Goal: Task Accomplishment & Management: Manage account settings

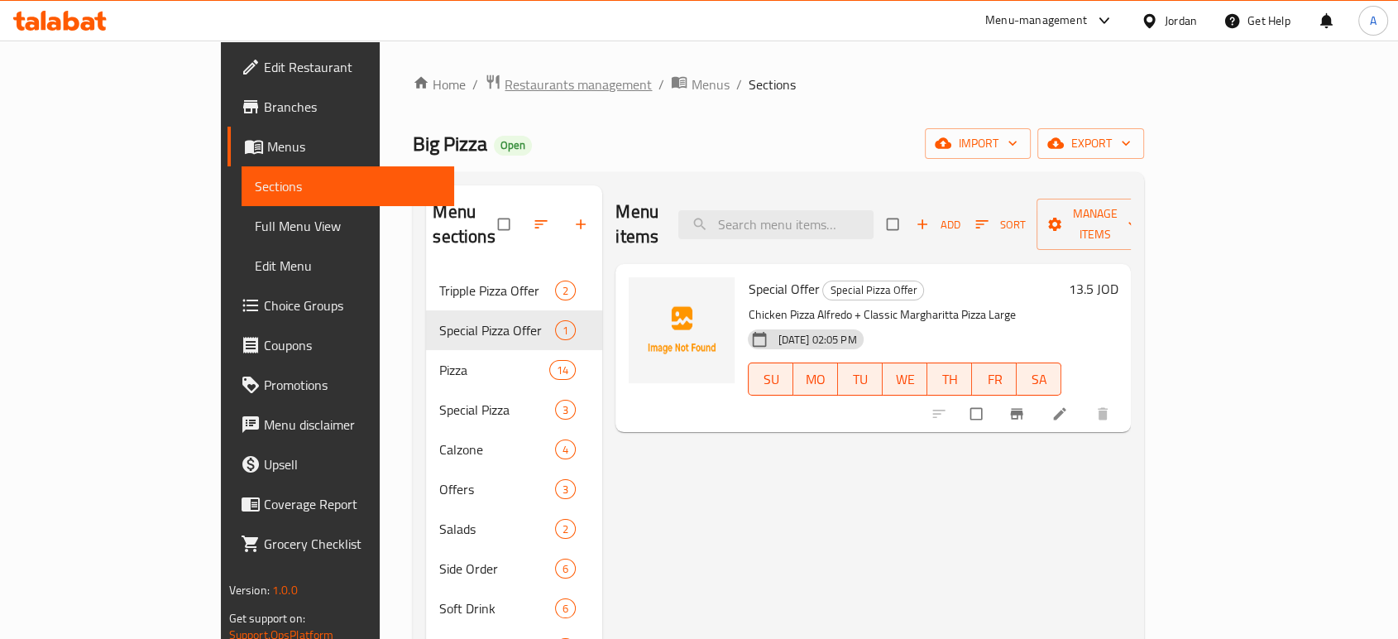
click at [505, 84] on span "Restaurants management" at bounding box center [578, 84] width 147 height 20
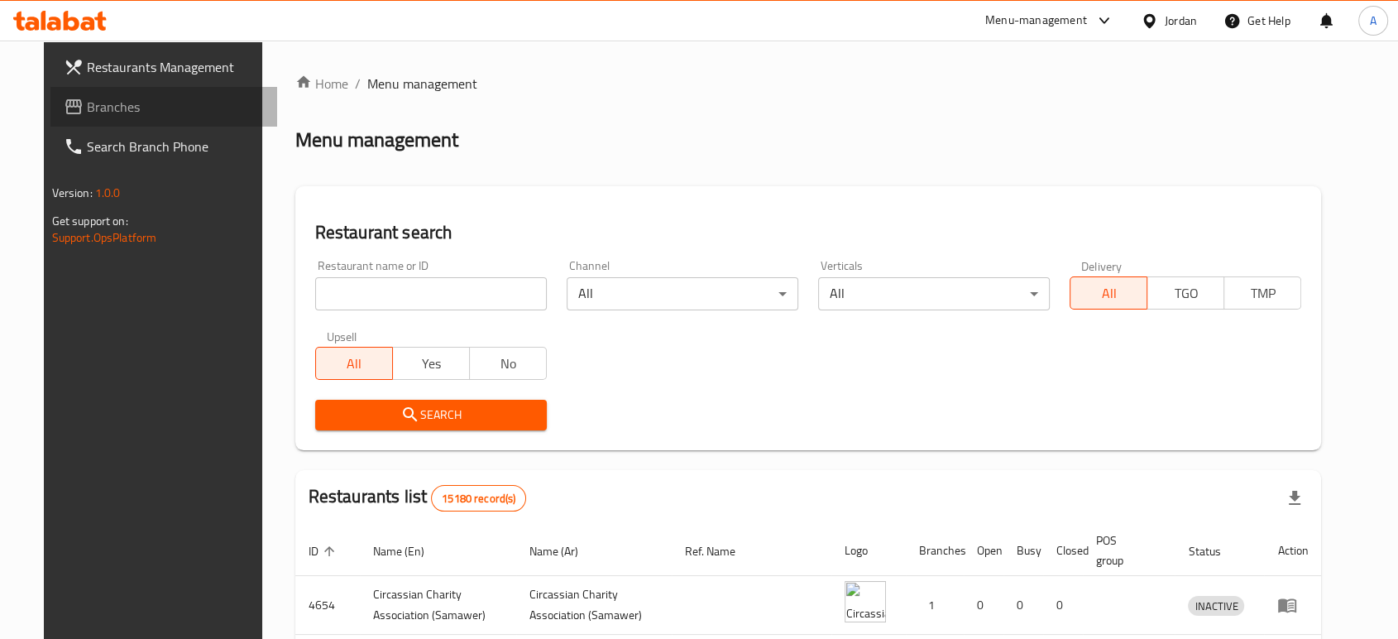
click at [87, 99] on span "Branches" at bounding box center [175, 107] width 177 height 20
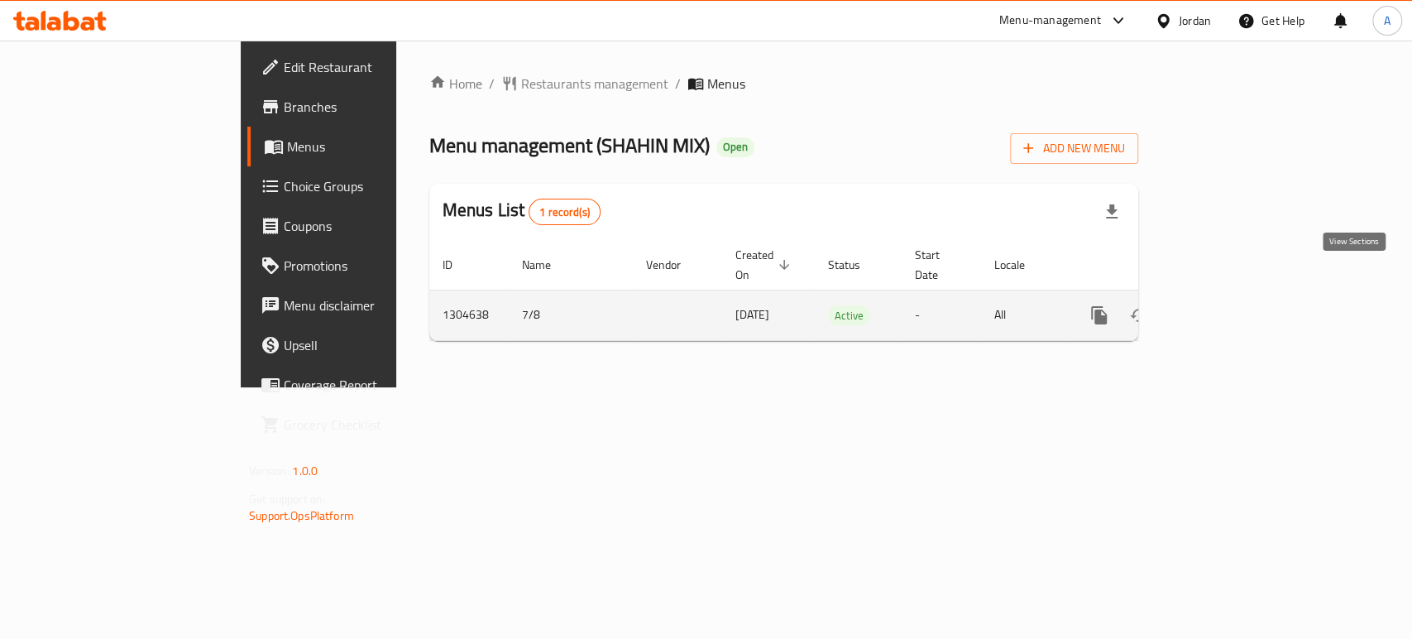
click at [1238, 295] on link "enhanced table" at bounding box center [1219, 315] width 40 height 40
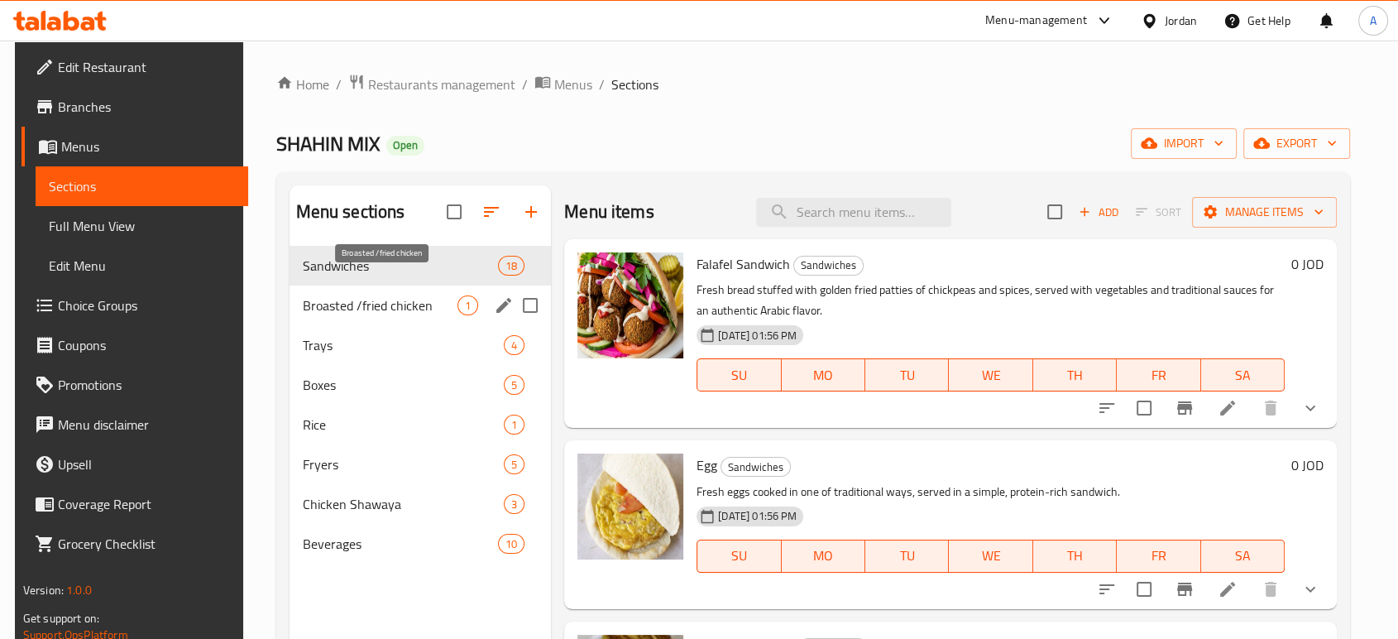
click at [425, 295] on span "Broasted /fried chicken" at bounding box center [381, 305] width 156 height 20
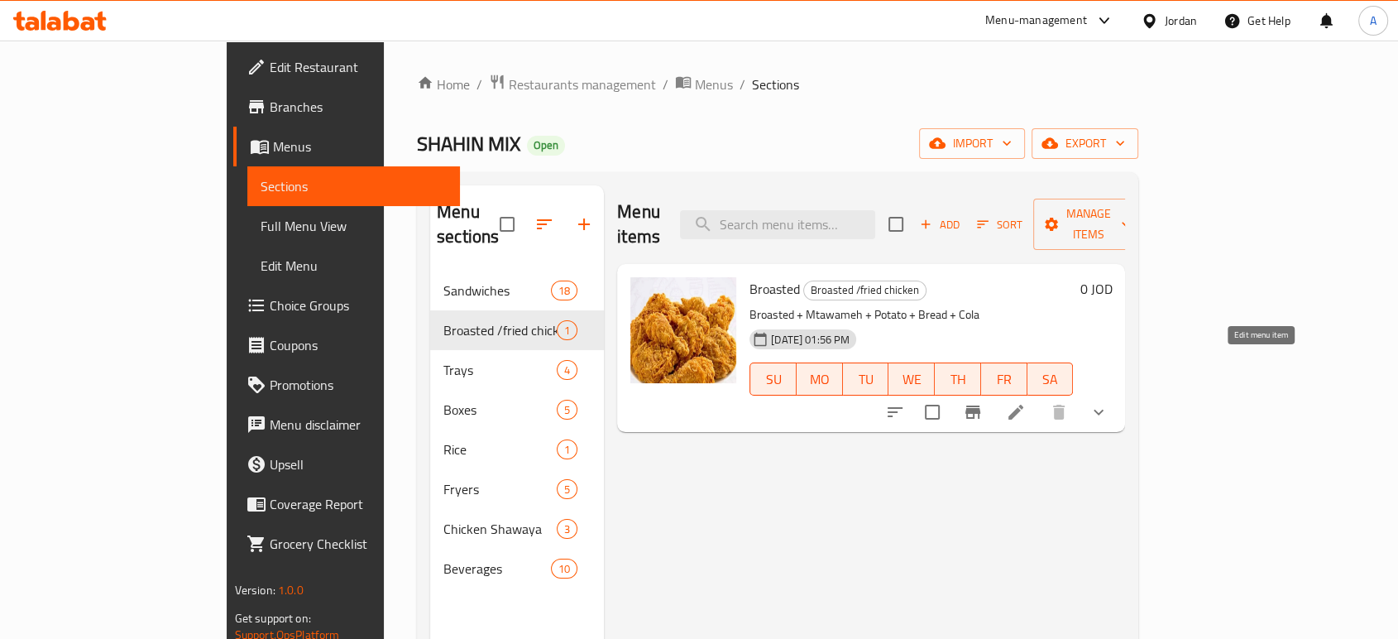
click at [1026, 402] on icon at bounding box center [1016, 412] width 20 height 20
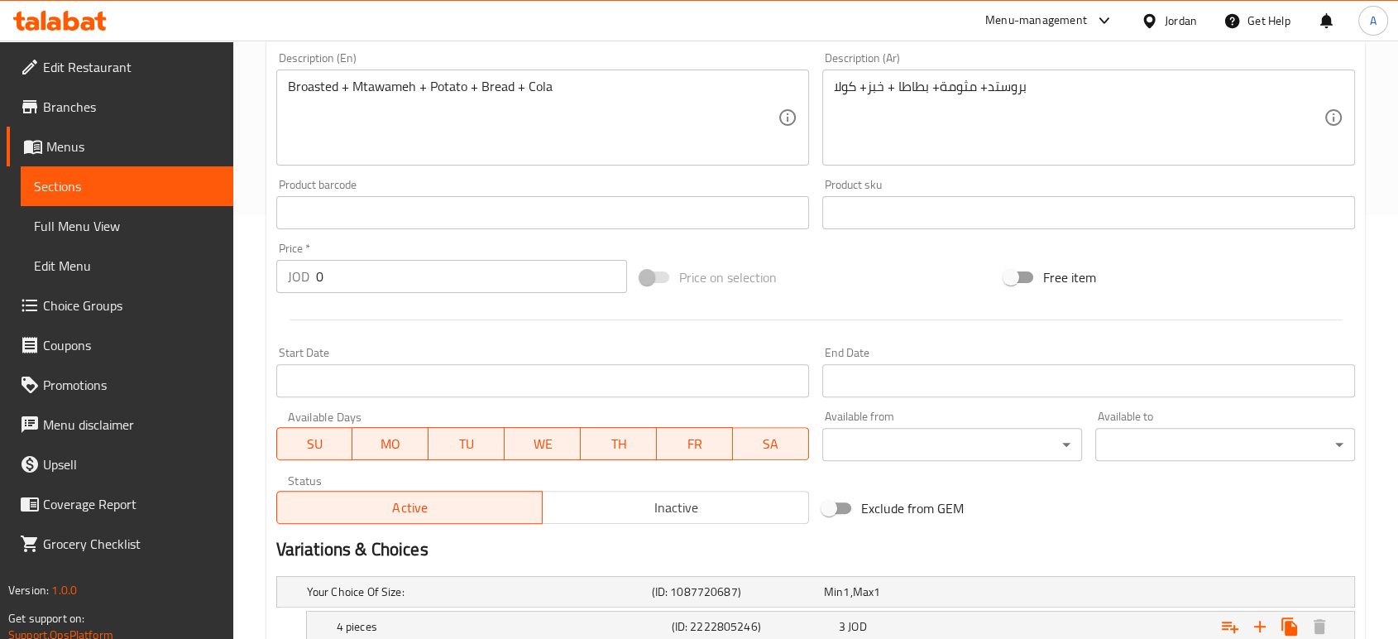
scroll to position [467, 0]
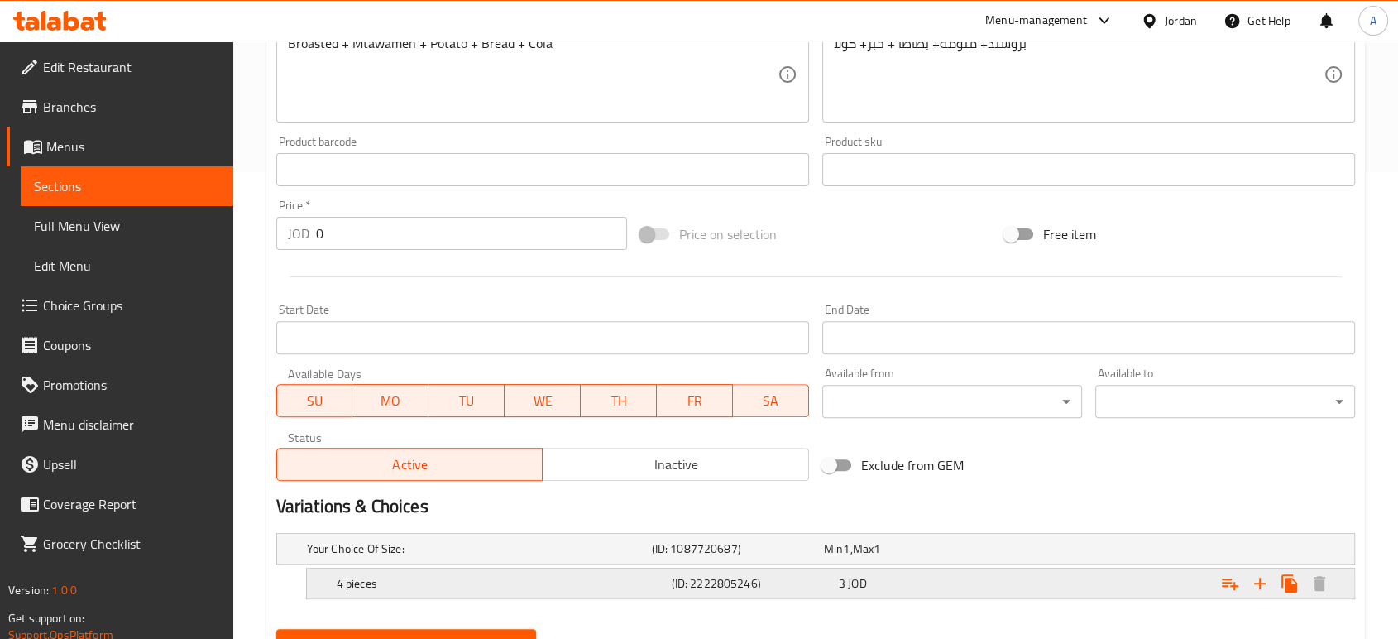
click at [915, 530] on div "4 pieces (ID: 2222805246) 3 JOD" at bounding box center [821, 548] width 1034 height 36
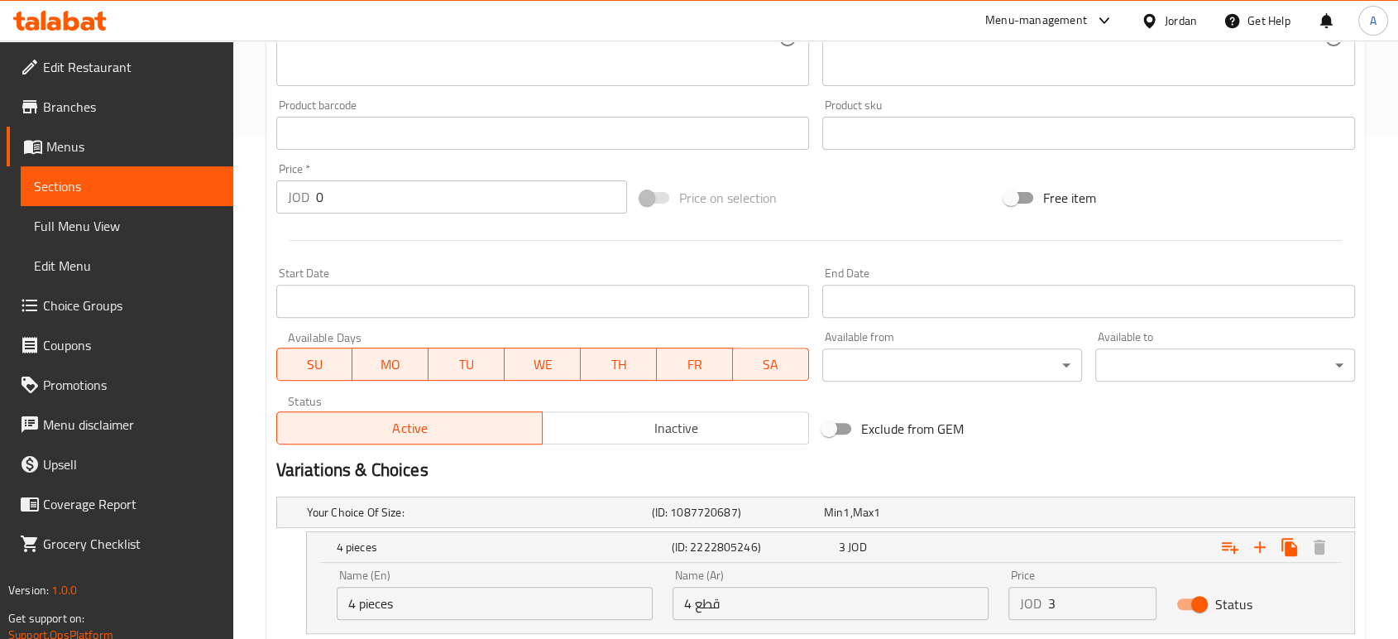
scroll to position [534, 0]
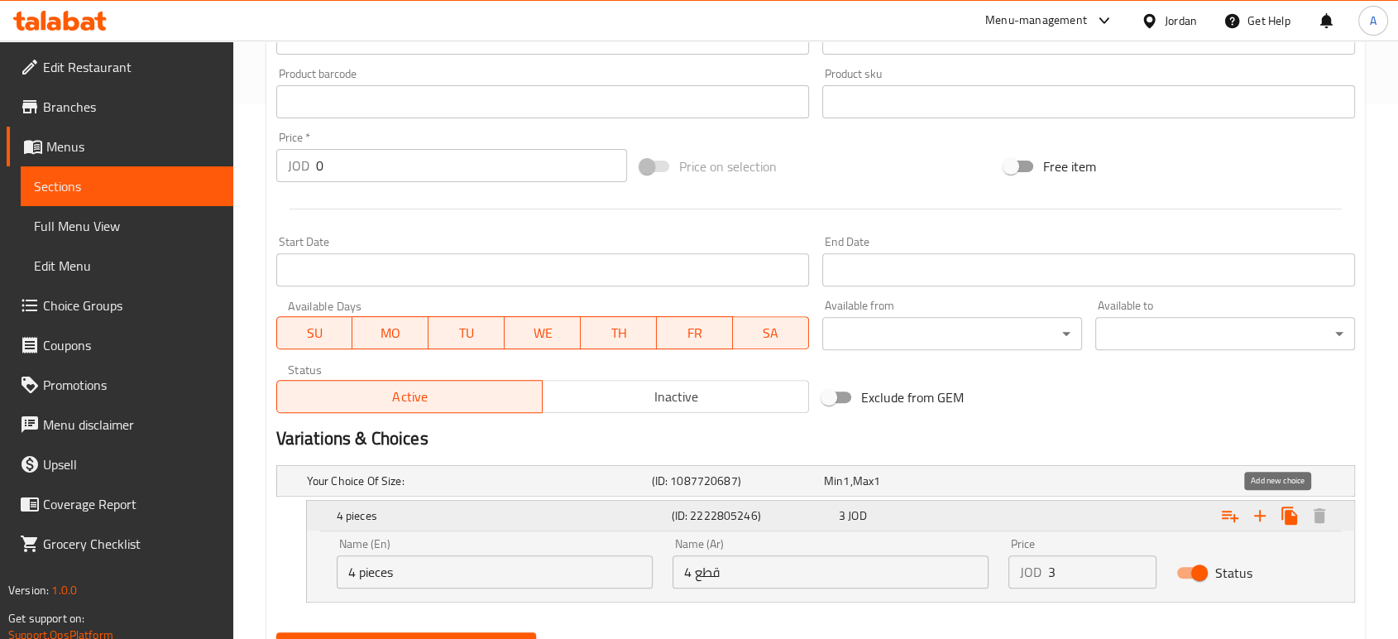
click at [1270, 505] on icon "Expand" at bounding box center [1260, 515] width 20 height 20
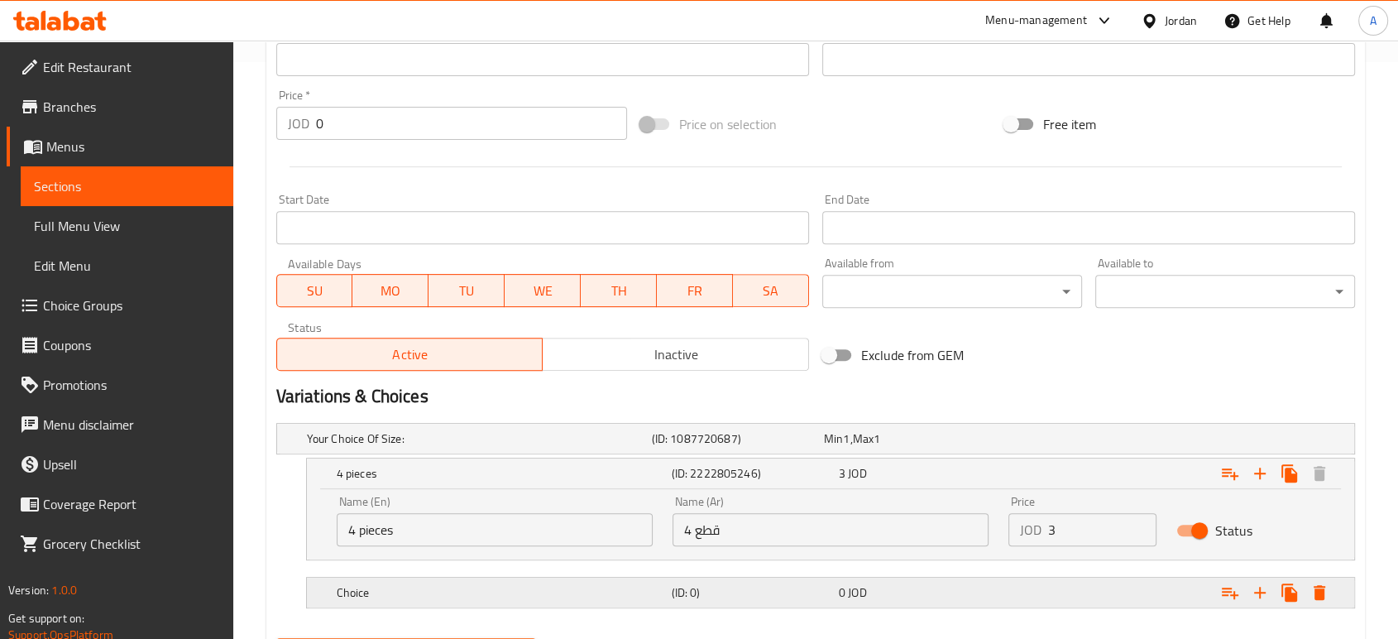
click at [470, 447] on h5 "Choice" at bounding box center [476, 438] width 338 height 17
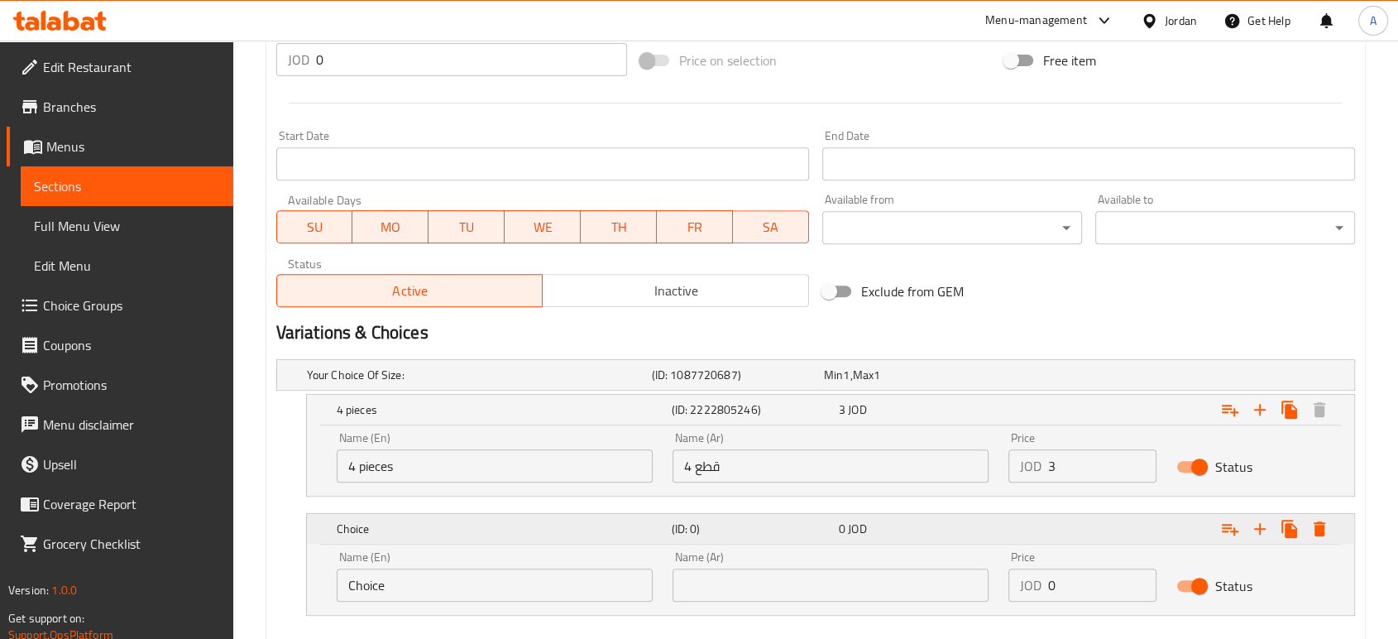
scroll to position [644, 0]
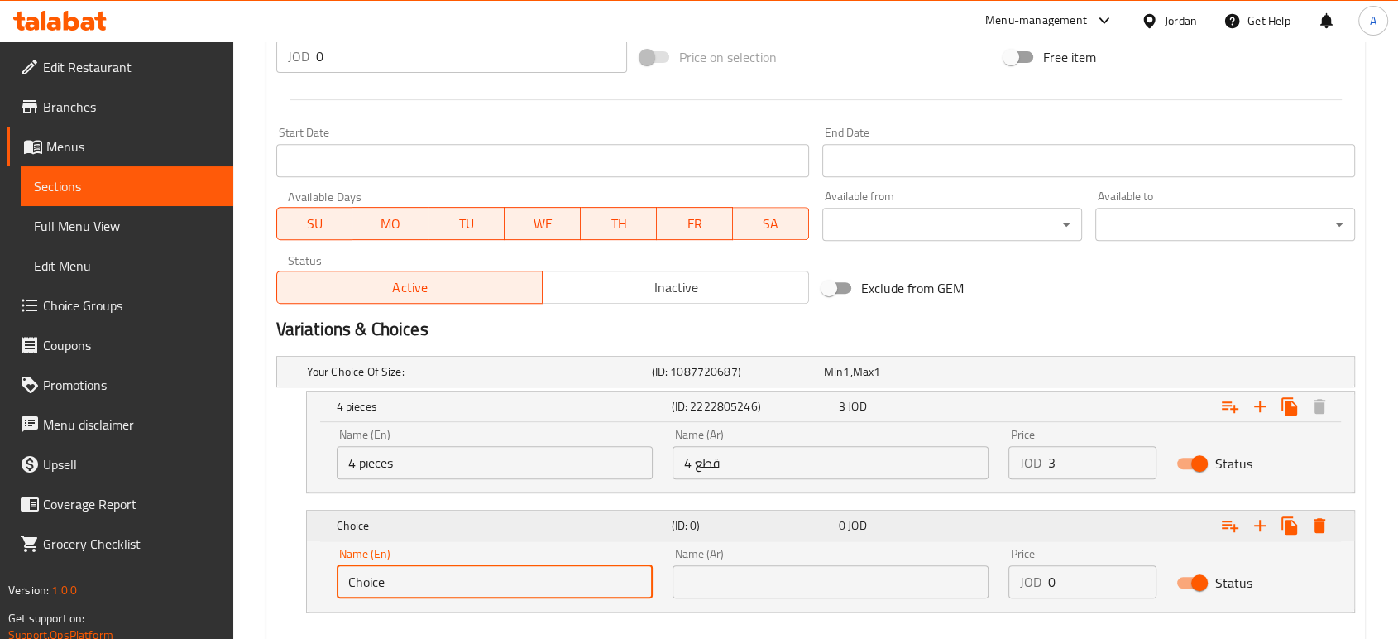
click at [475, 565] on input "Choice" at bounding box center [495, 581] width 316 height 33
drag, startPoint x: 474, startPoint y: 505, endPoint x: 335, endPoint y: 505, distance: 139.0
click at [335, 538] on div "Name (En) Choice Name (En)" at bounding box center [495, 573] width 336 height 70
type input "8 pieces"
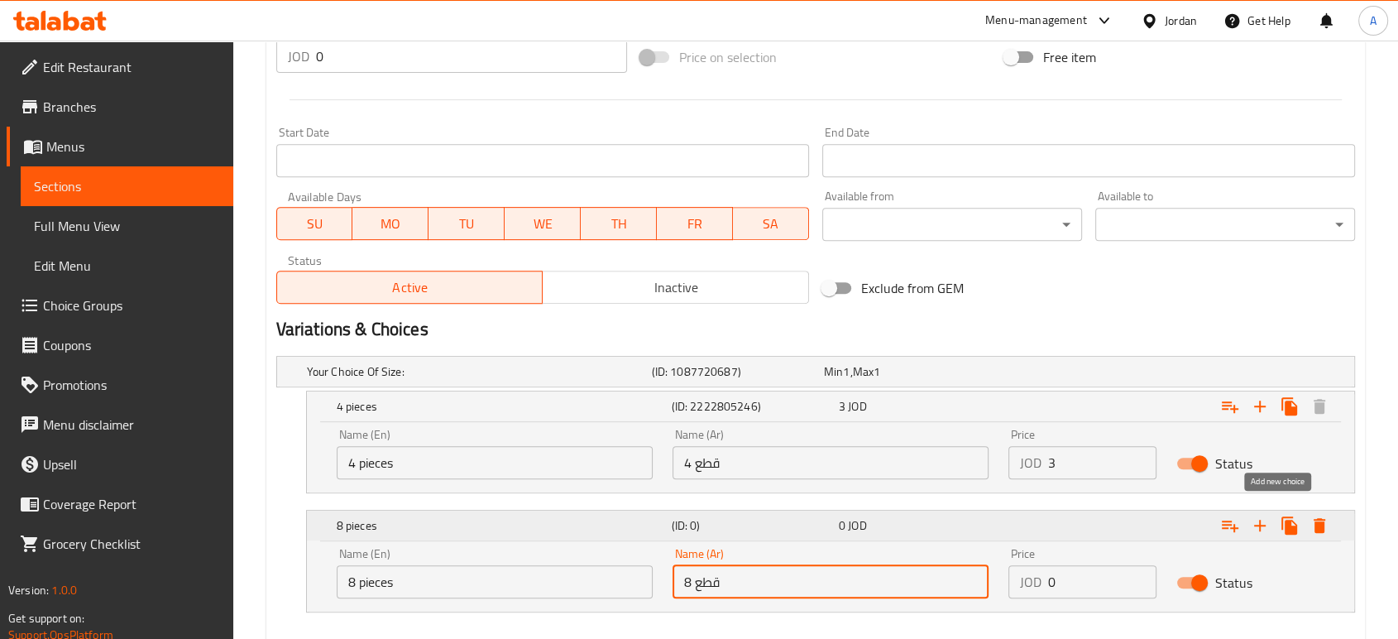
type input "8 قطع"
click at [1271, 510] on button "Expand" at bounding box center [1260, 525] width 30 height 30
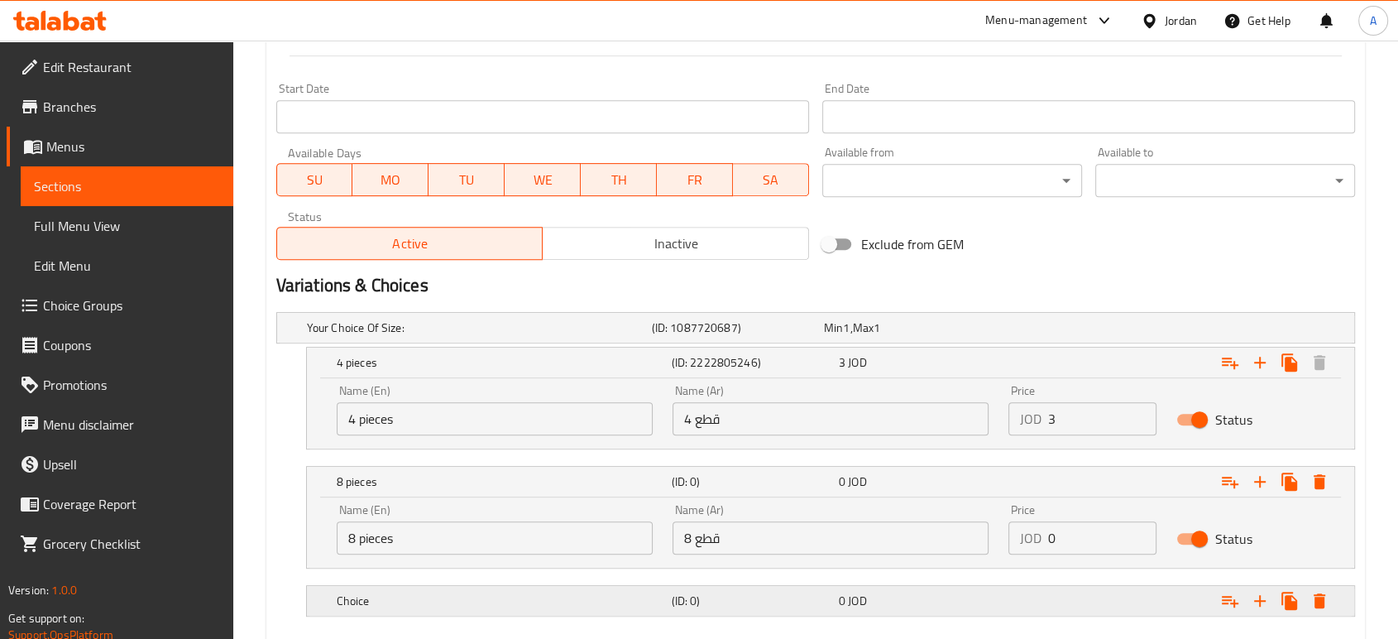
click at [923, 336] on div "0 JOD" at bounding box center [906, 327] width 165 height 17
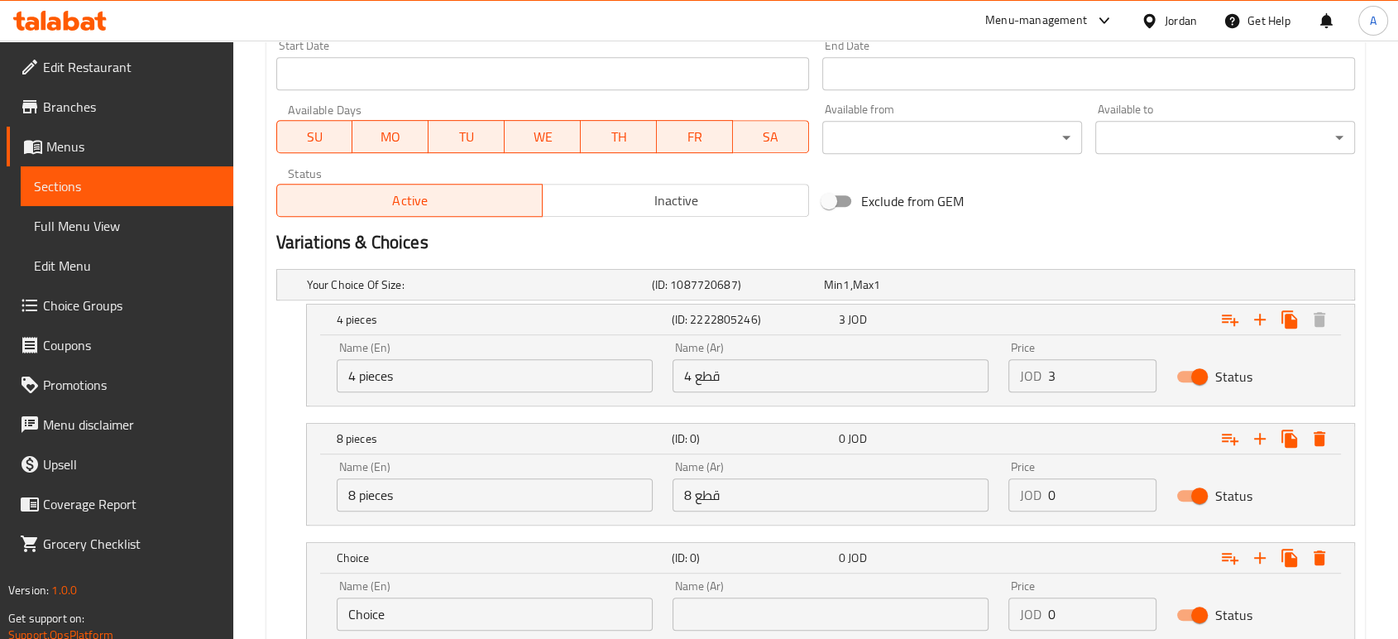
scroll to position [754, 0]
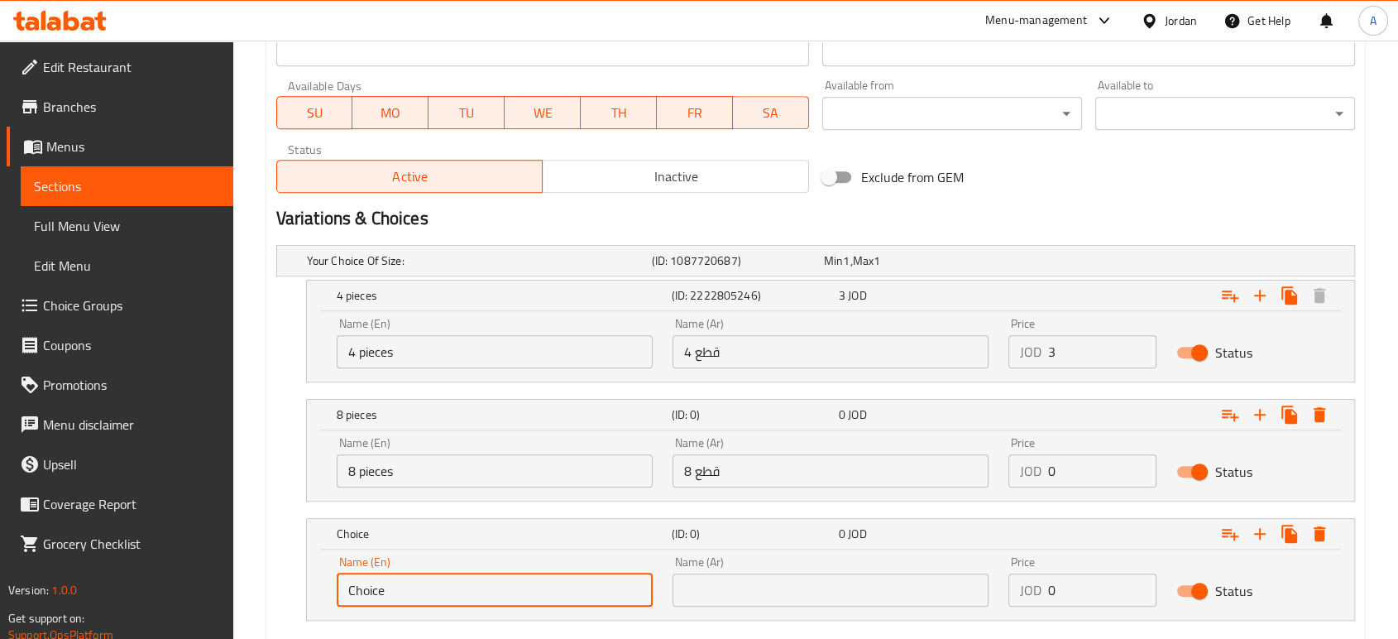
drag, startPoint x: 496, startPoint y: 497, endPoint x: 246, endPoint y: 508, distance: 250.9
click at [323, 549] on div "Name (En) Choice Name (En) Name (Ar) Name (Ar) Price JOD 0 Price Status" at bounding box center [830, 584] width 1047 height 70
type input "12 Pieces"
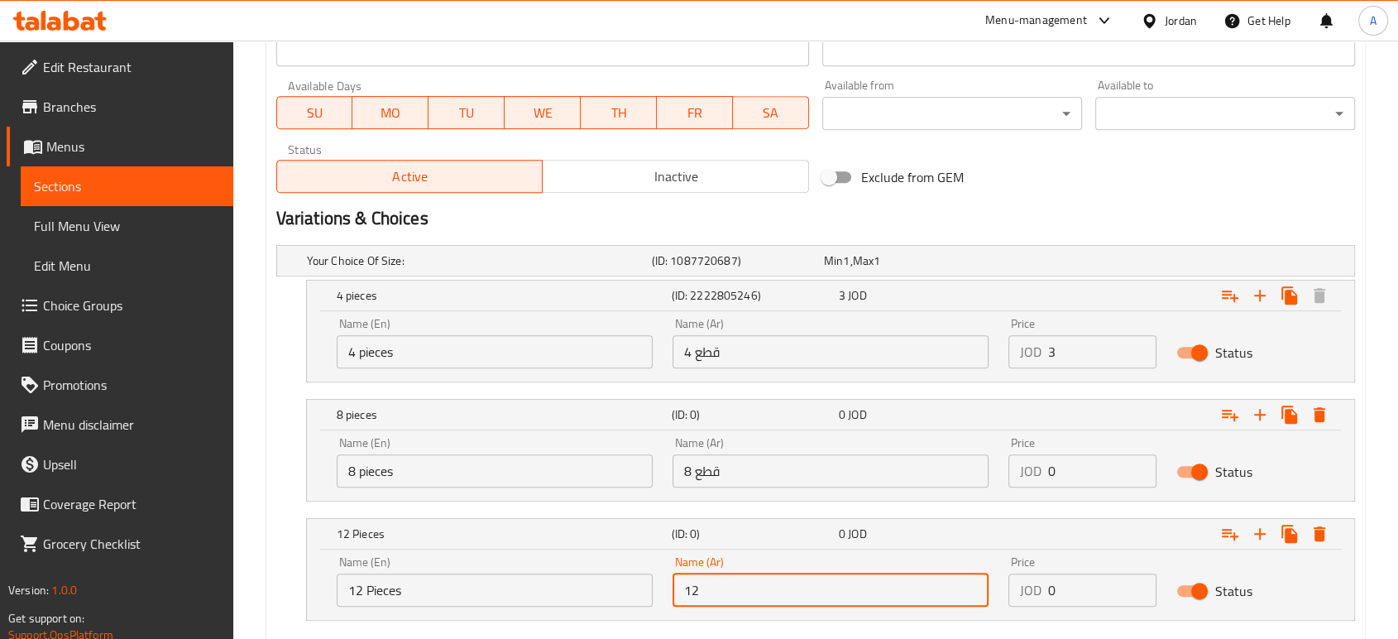
click at [782, 573] on input "12" at bounding box center [831, 589] width 316 height 33
type input "12 قطع"
click at [1270, 524] on icon "Expand" at bounding box center [1260, 534] width 20 height 20
click at [364, 269] on h5 "Choice" at bounding box center [476, 260] width 338 height 17
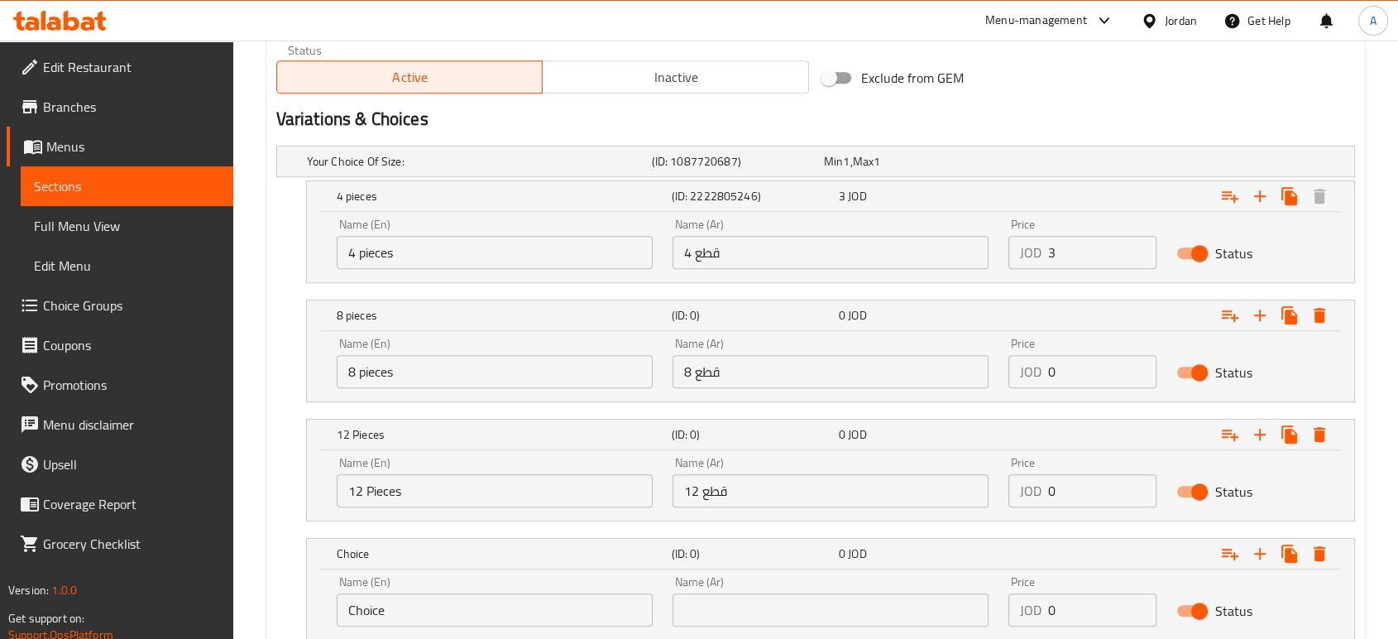
scroll to position [864, 0]
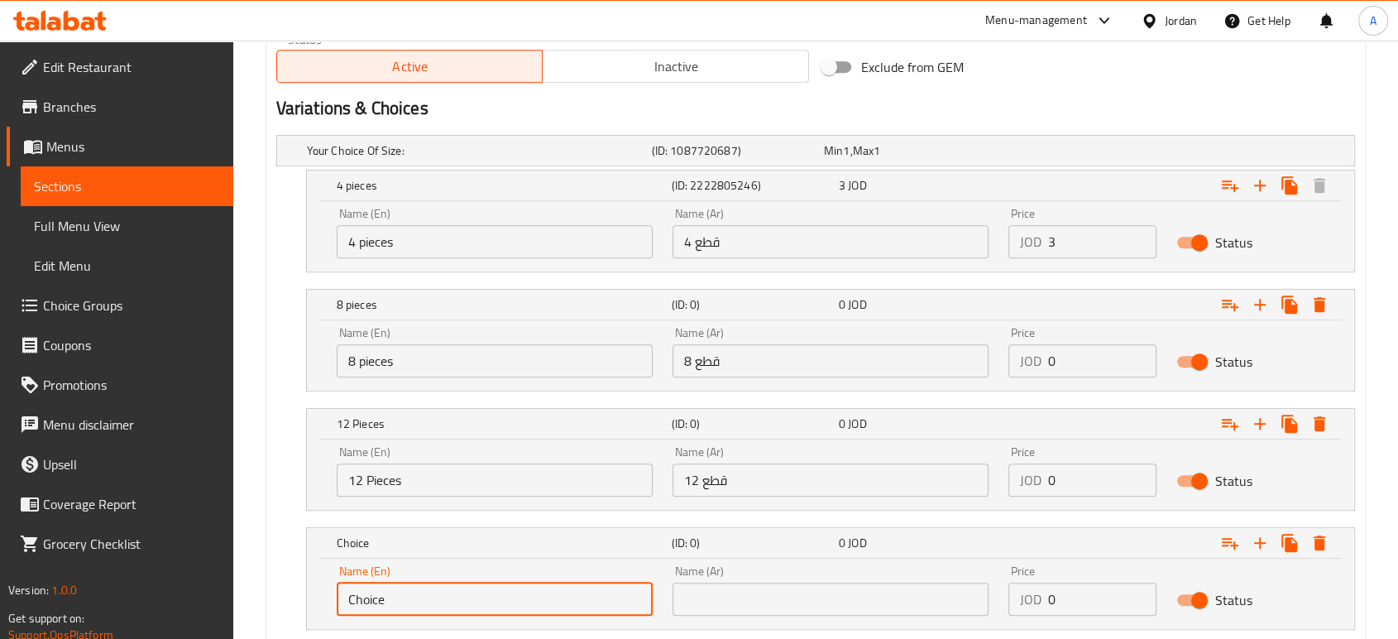
drag, startPoint x: 210, startPoint y: 491, endPoint x: 199, endPoint y: 489, distance: 11.7
type input "16 Pieces"
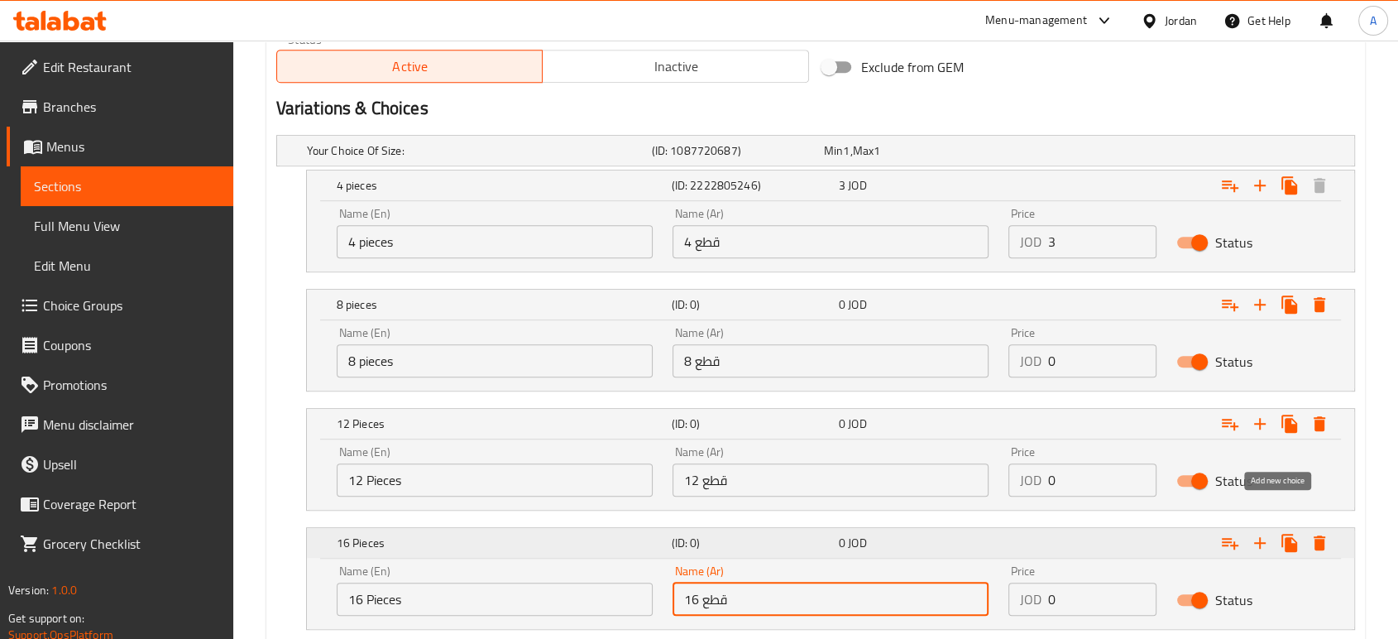
type input "16 قطع"
click at [1270, 533] on icon "Expand" at bounding box center [1260, 543] width 20 height 20
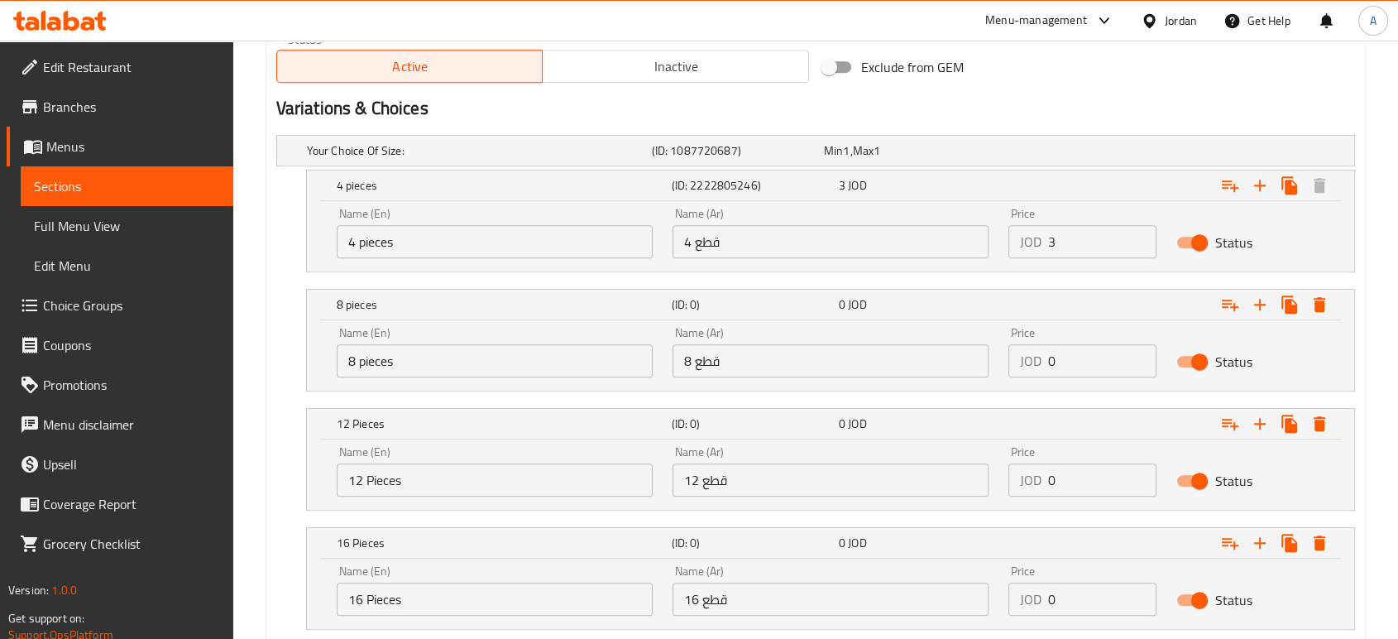
scroll to position [907, 0]
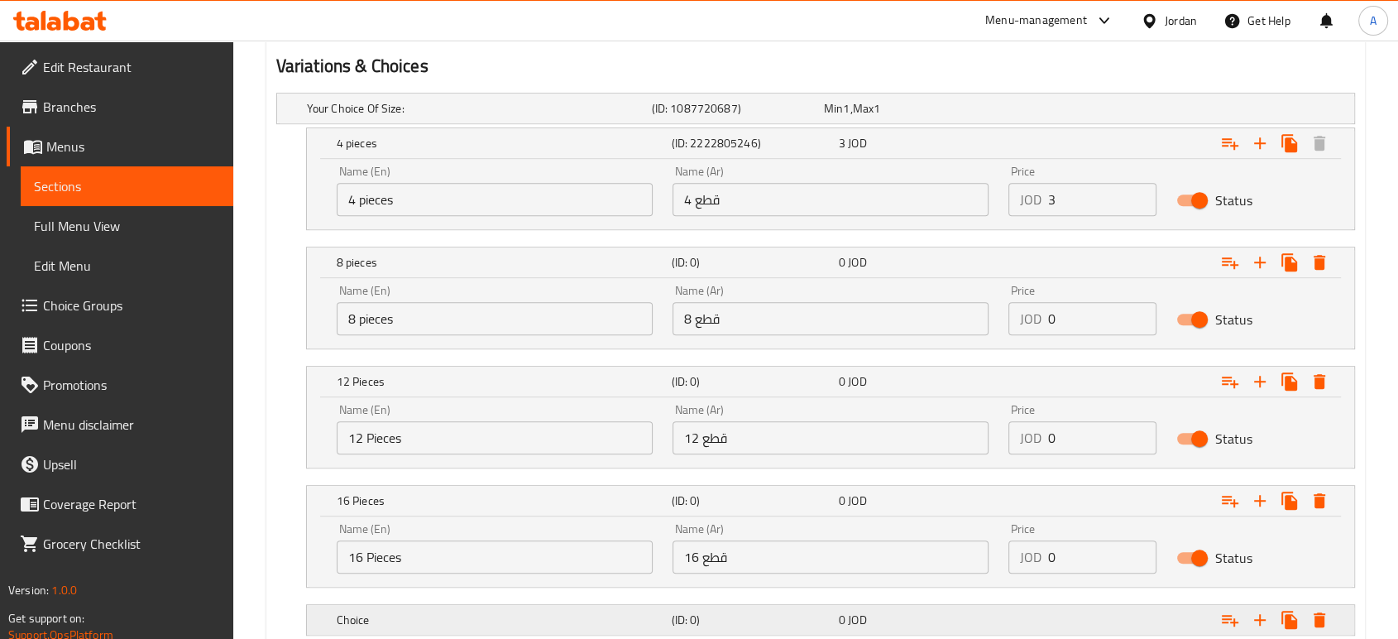
click at [732, 117] on h5 "(ID: 0)" at bounding box center [733, 108] width 165 height 17
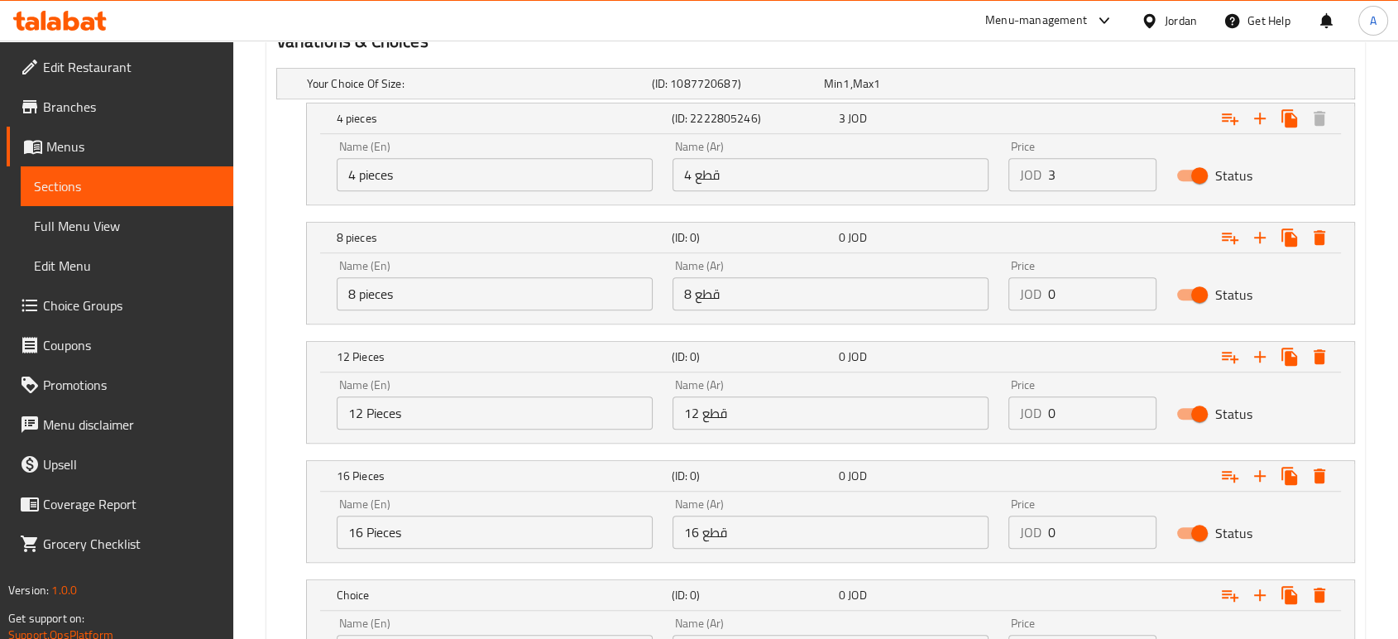
scroll to position [974, 0]
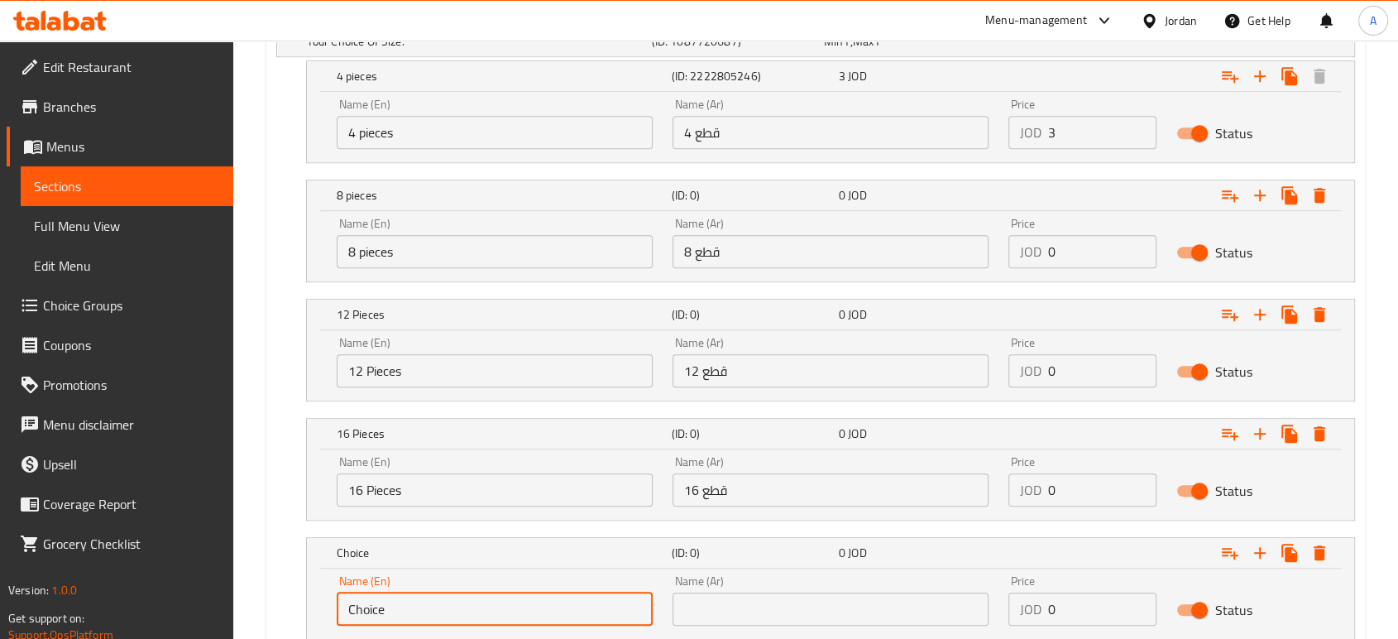
drag, startPoint x: 386, startPoint y: 492, endPoint x: 268, endPoint y: 500, distance: 118.6
click at [275, 495] on div "Your Choice Of Size: (ID: 1087720687) Min 1 , Max 1 Name (En) Your Choice Of Si…" at bounding box center [816, 341] width 1092 height 644
type input "20 Pieces"
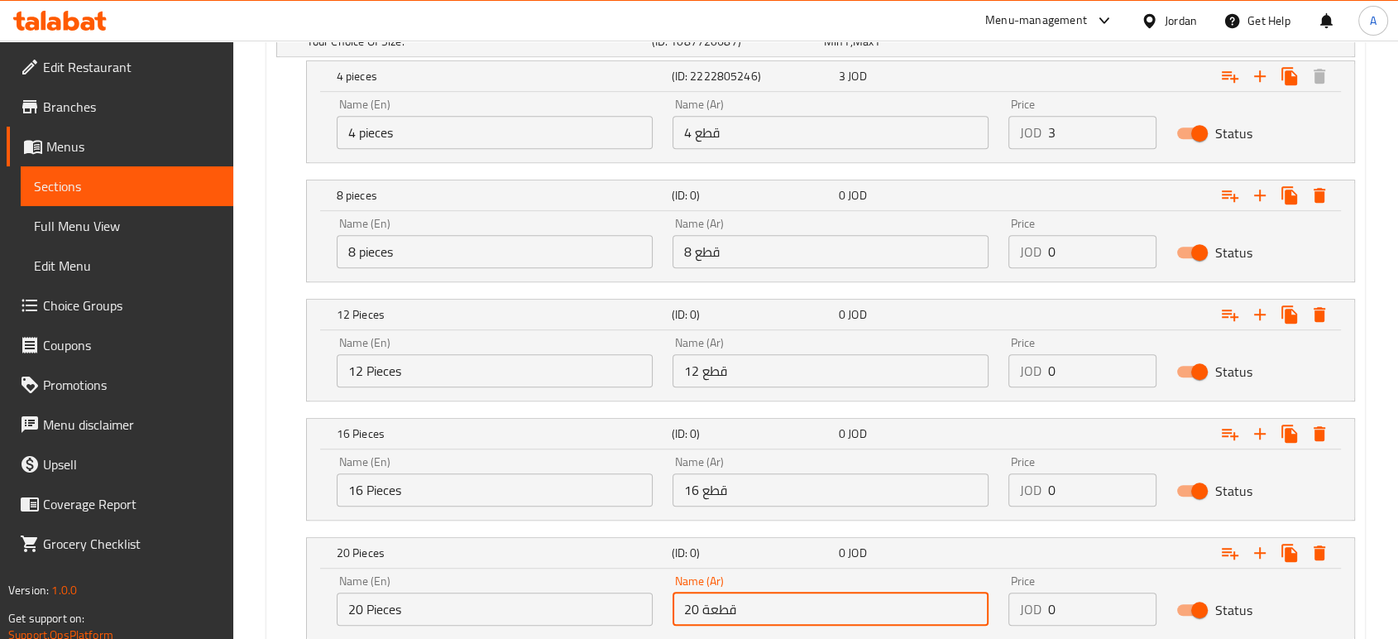
type input "20 قطعة"
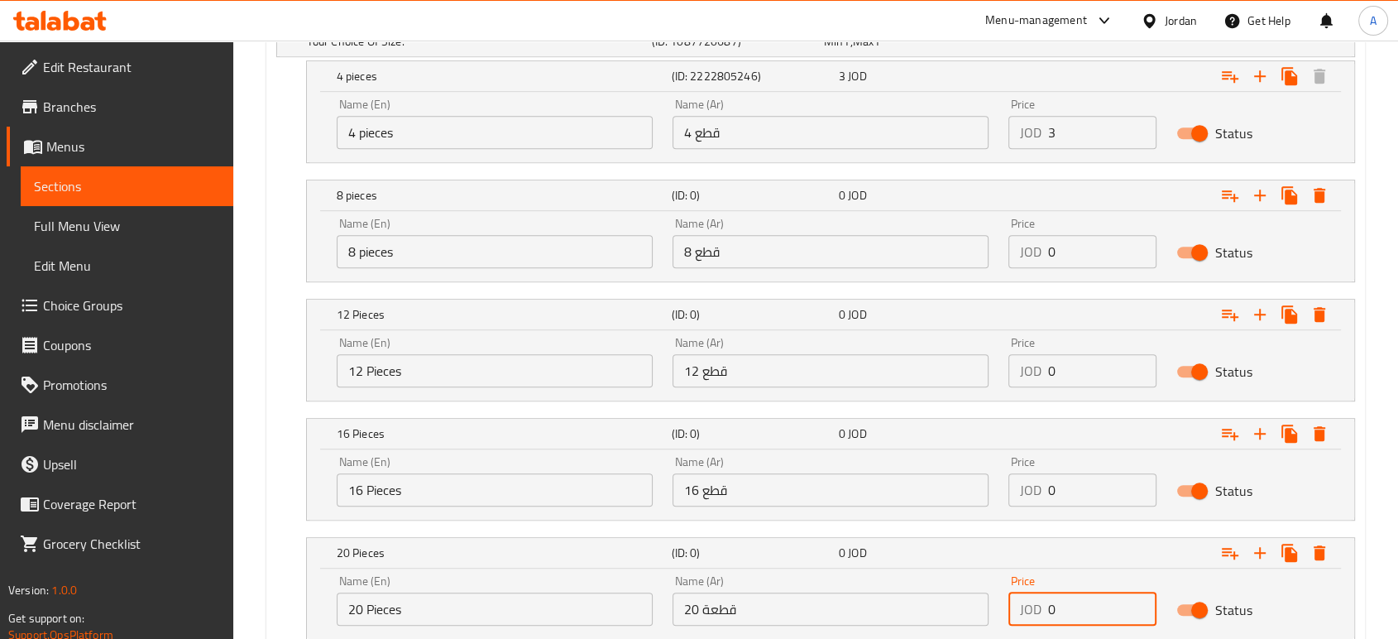
drag, startPoint x: 1062, startPoint y: 500, endPoint x: 1019, endPoint y: 501, distance: 43.0
click at [1019, 592] on div "JOD 0 Price" at bounding box center [1082, 608] width 148 height 33
type input "19.75"
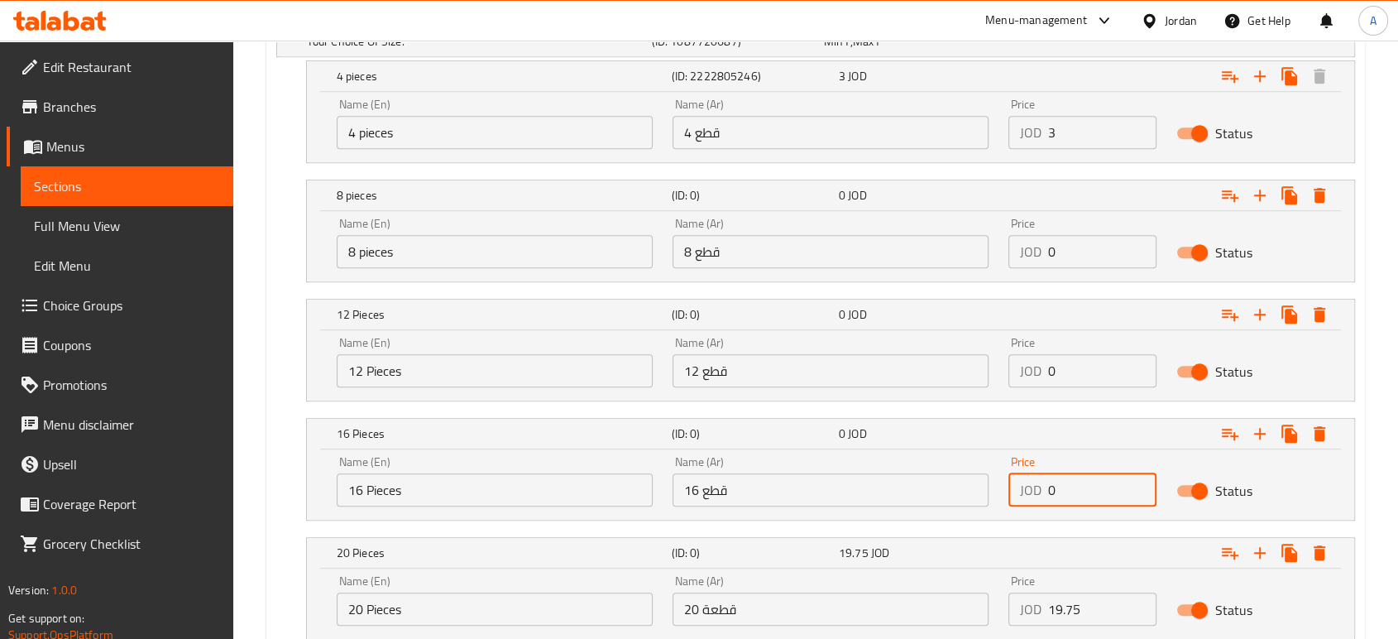
drag, startPoint x: 1045, startPoint y: 387, endPoint x: 929, endPoint y: 418, distance: 119.8
click at [951, 446] on div "Name (En) 16 Pieces Name (En) Name (Ar) 16 قطع Name (Ar) Price JOD 0 Price Stat…" at bounding box center [831, 481] width 1008 height 70
type input "15.80"
click at [1066, 354] on input "0" at bounding box center [1102, 370] width 108 height 33
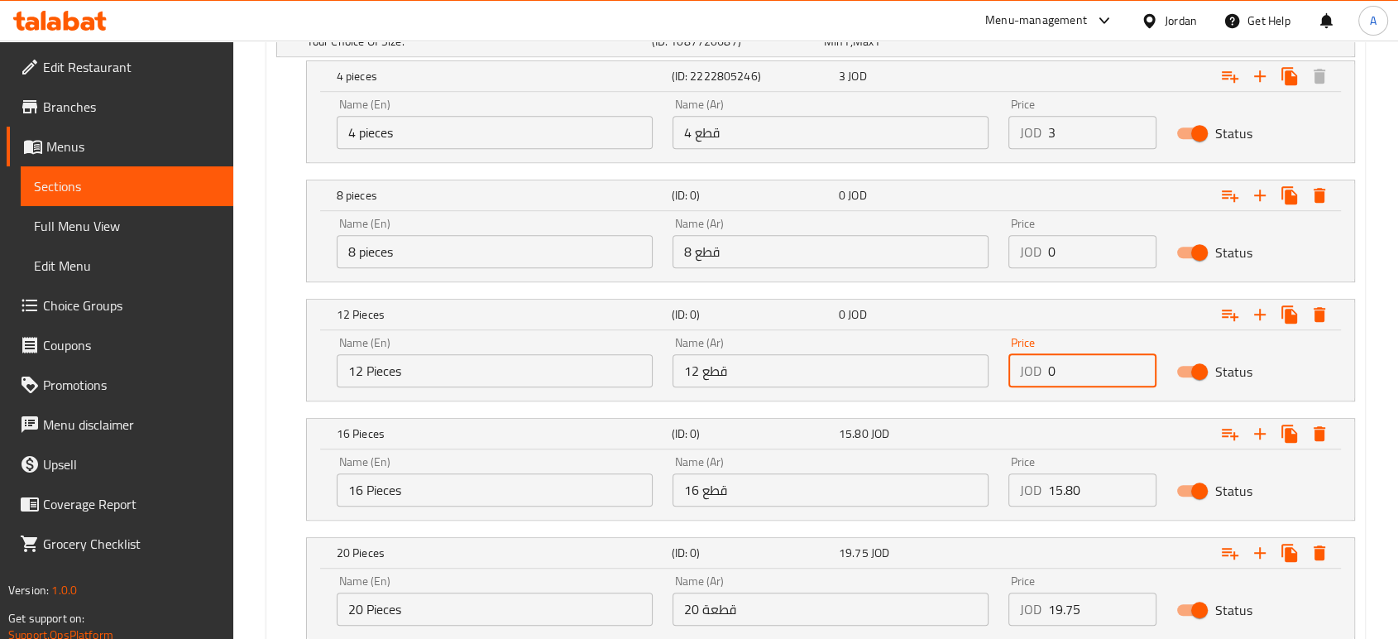
drag, startPoint x: 1073, startPoint y: 278, endPoint x: 950, endPoint y: 268, distance: 122.8
click at [972, 327] on div "Name (En) 12 Pieces Name (En) Name (Ar) 12 قطع Name (Ar) Price JOD 0 Price Stat…" at bounding box center [831, 362] width 1008 height 70
type input "11.85"
drag, startPoint x: 1039, startPoint y: 171, endPoint x: 989, endPoint y: 167, distance: 49.8
click at [993, 208] on div "Name (En) 8 pieces Name (En) Name (Ar) 8 قطع Name (Ar) Price JOD 0 Price Status" at bounding box center [831, 243] width 1008 height 70
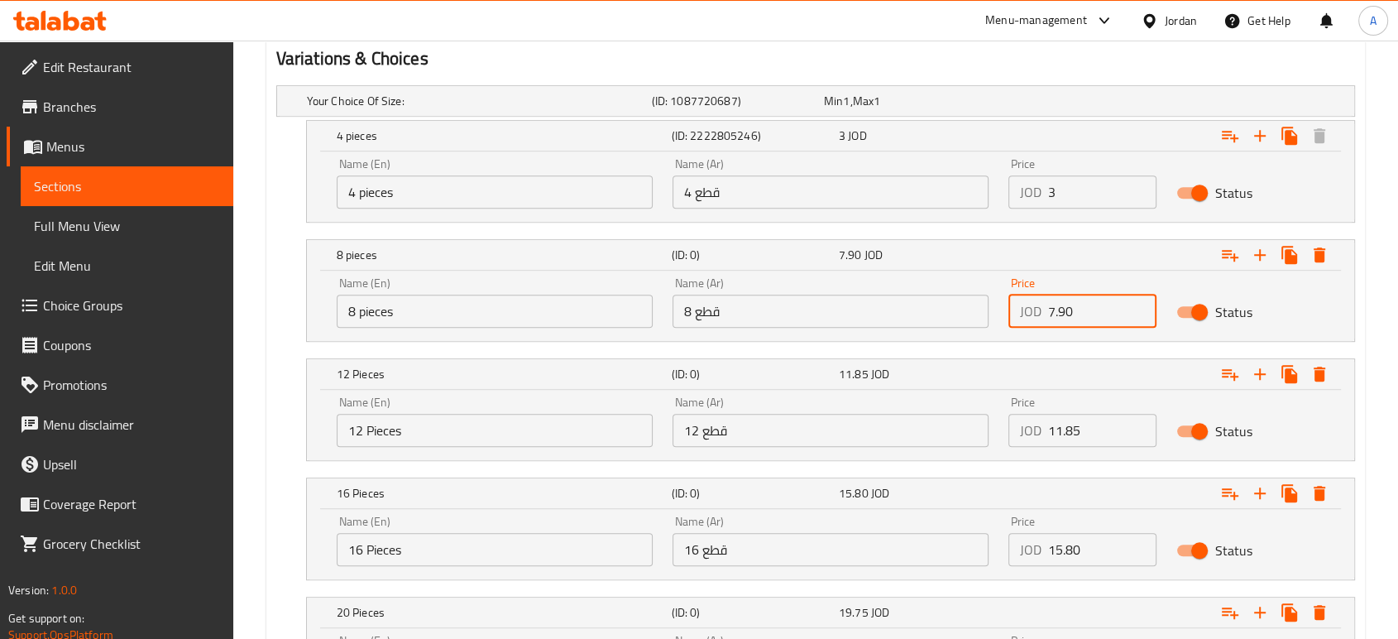
scroll to position [882, 0]
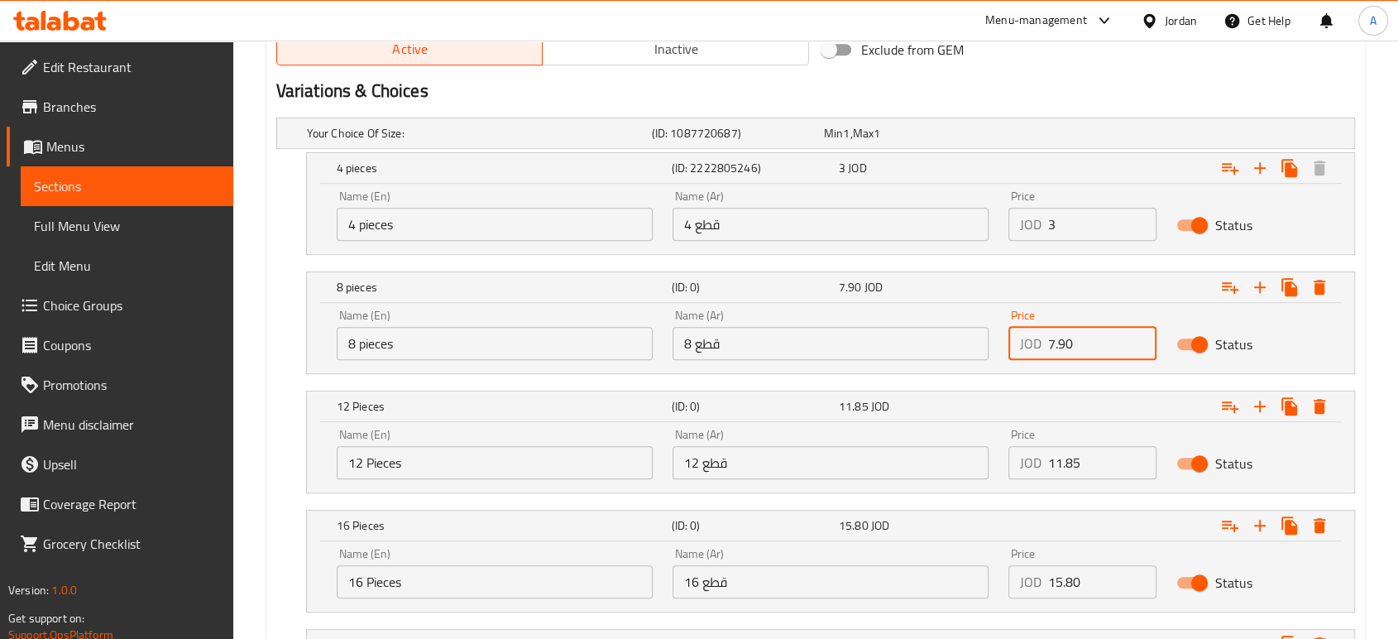
type input "7.90"
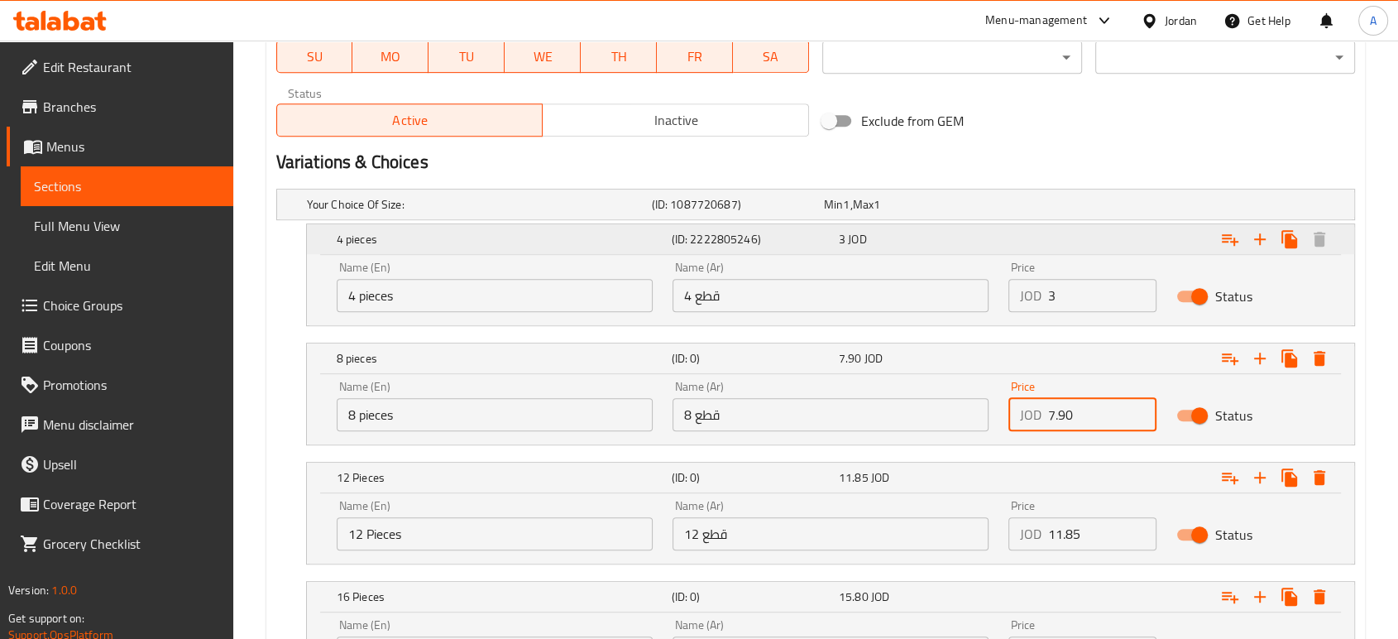
scroll to position [790, 0]
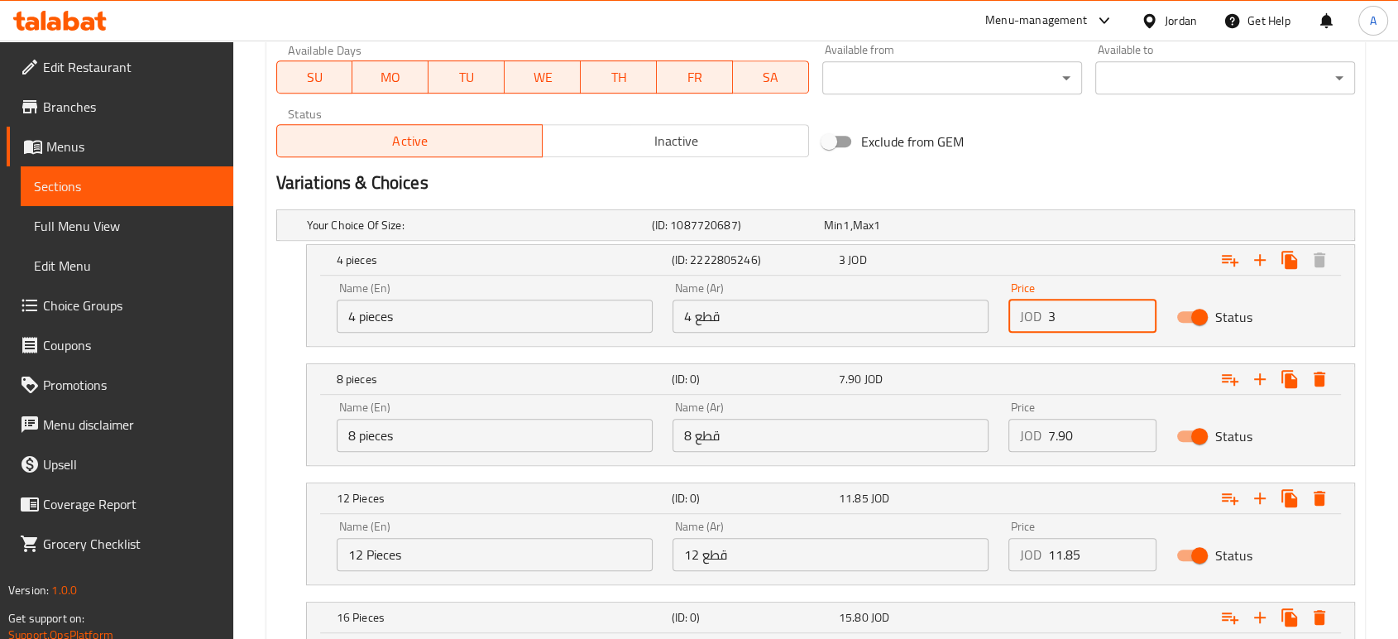
click at [1068, 299] on input "3" at bounding box center [1102, 315] width 108 height 33
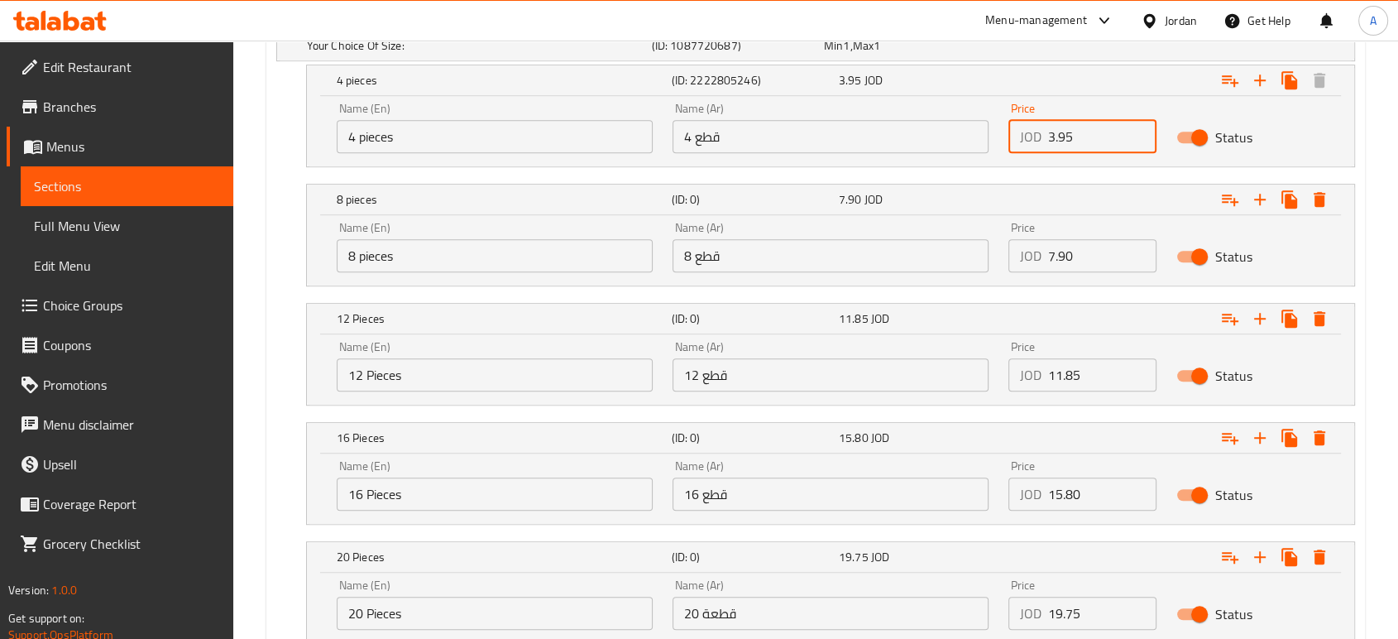
scroll to position [974, 0]
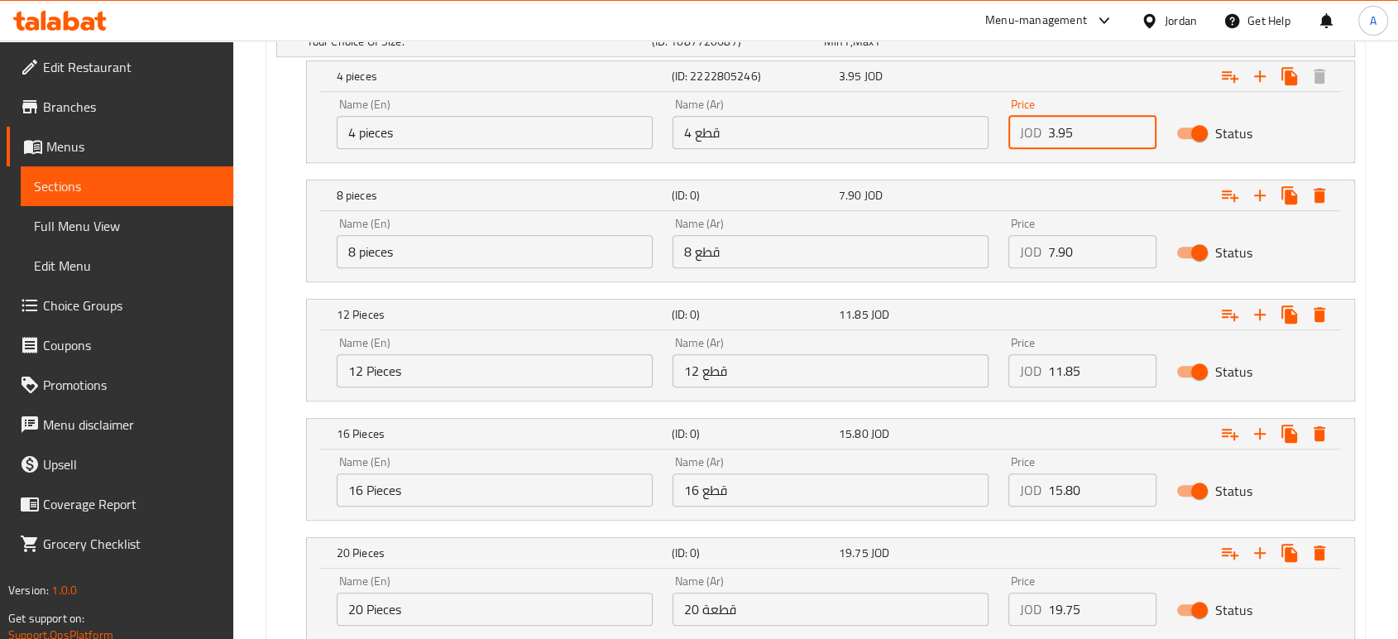
type input "3.95"
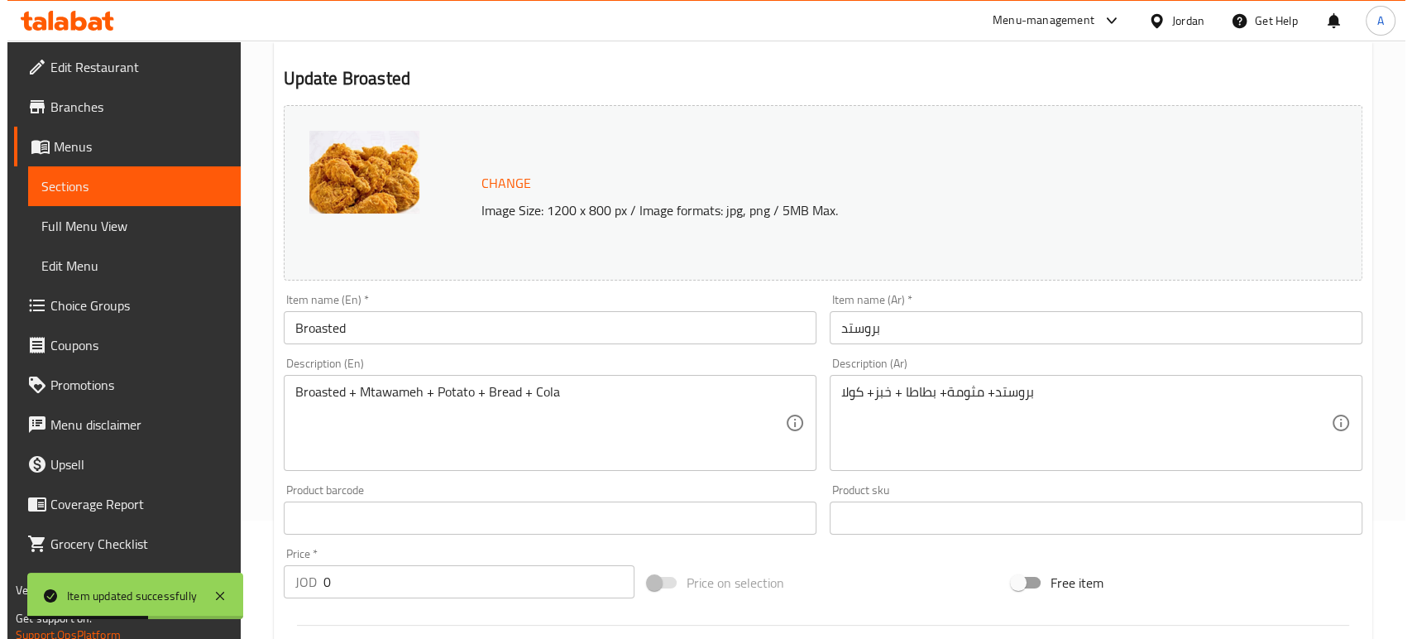
scroll to position [0, 0]
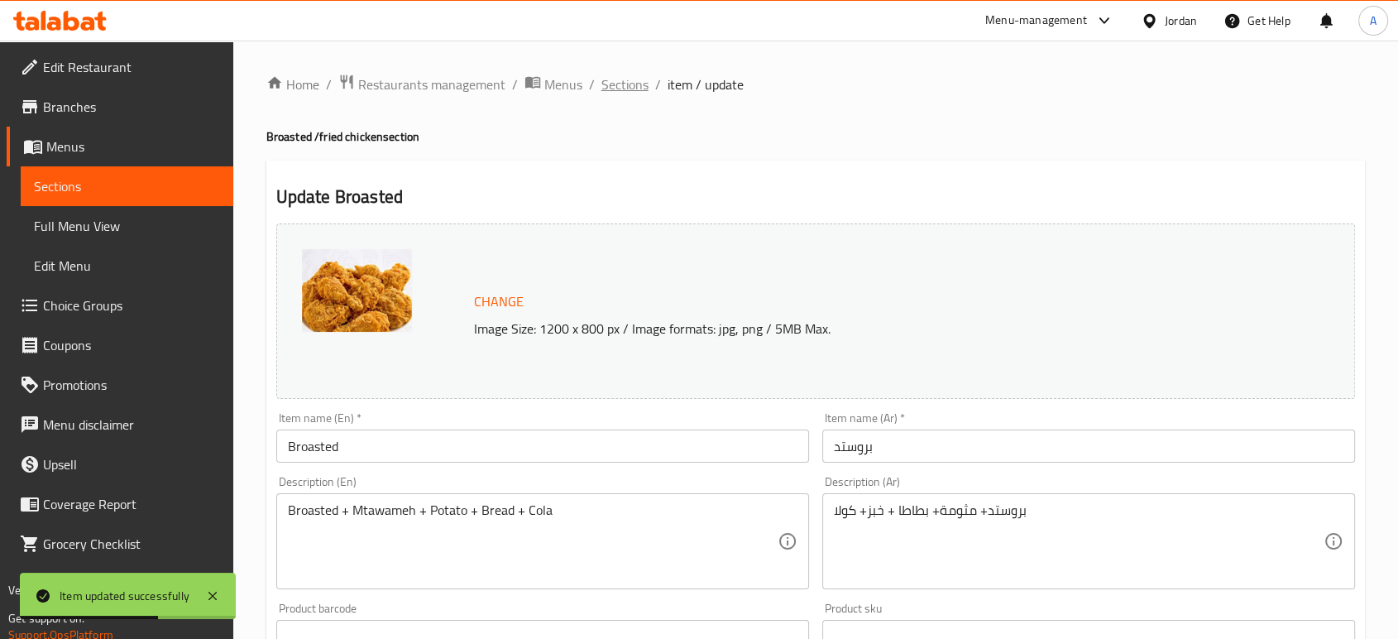
click at [601, 80] on span "Sections" at bounding box center [624, 84] width 47 height 20
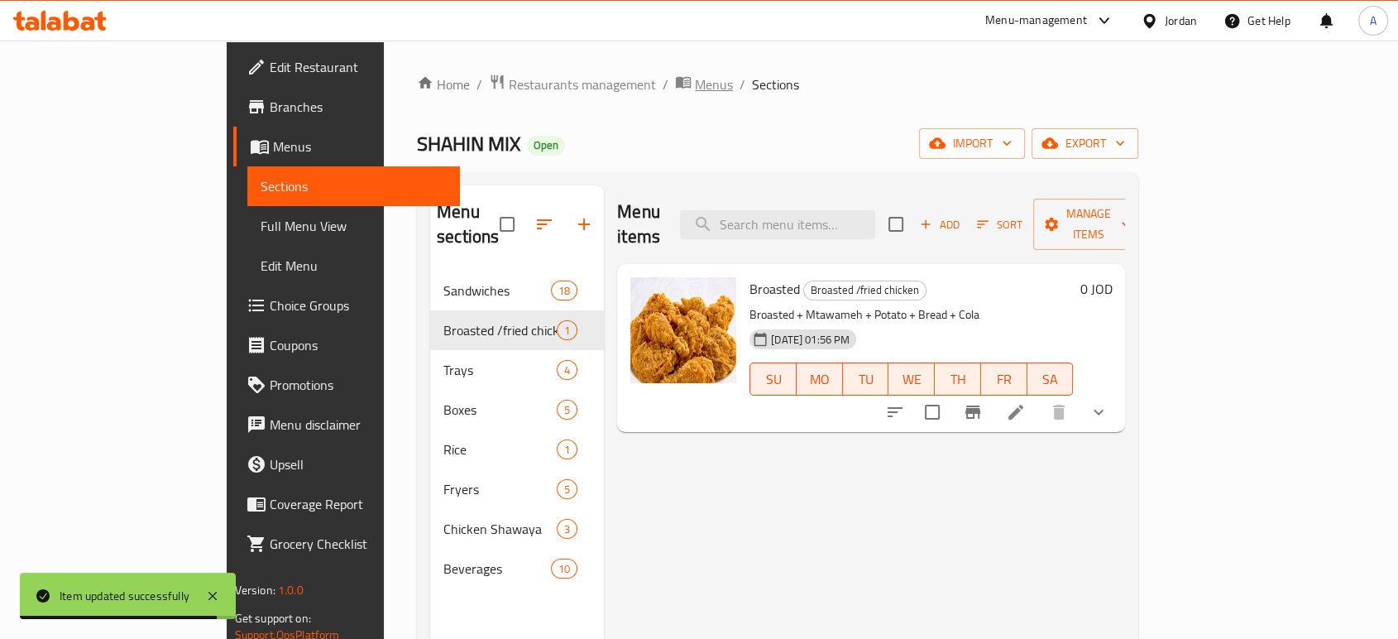
click at [695, 84] on span "Menus" at bounding box center [714, 84] width 38 height 20
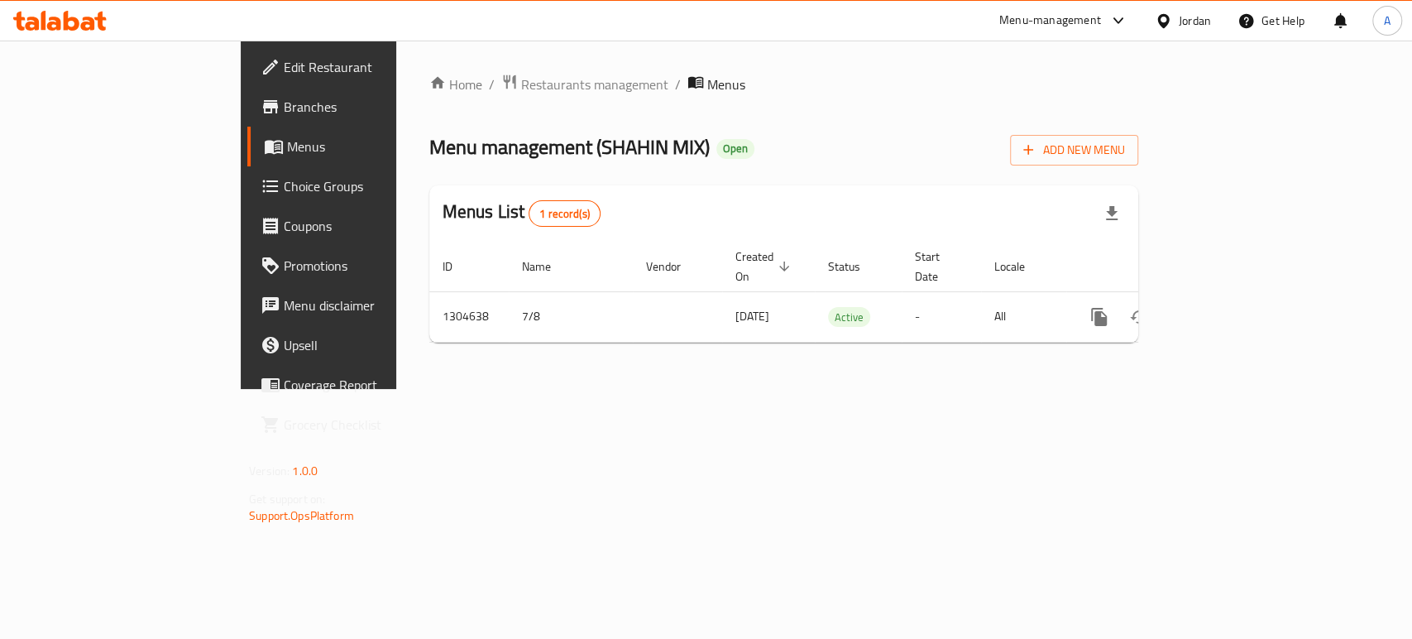
click at [284, 69] on span "Edit Restaurant" at bounding box center [374, 67] width 180 height 20
